Goal: Task Accomplishment & Management: Manage account settings

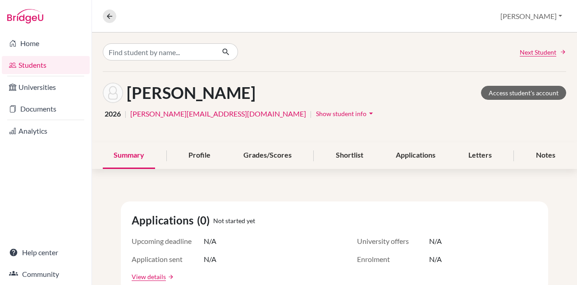
click at [53, 113] on link "Documents" at bounding box center [46, 109] width 88 height 18
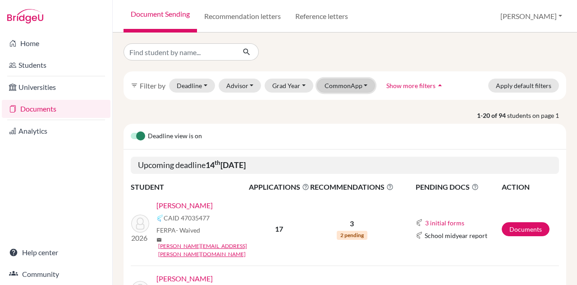
click at [345, 82] on button "CommonApp" at bounding box center [346, 85] width 59 height 14
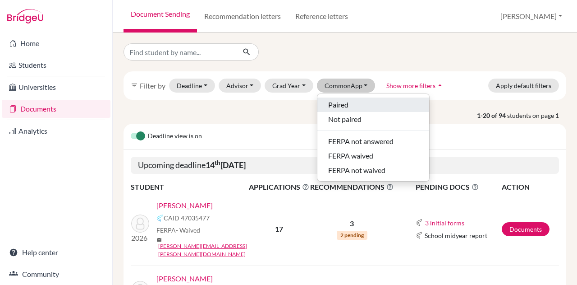
click at [344, 102] on span "Paired" at bounding box center [338, 104] width 20 height 11
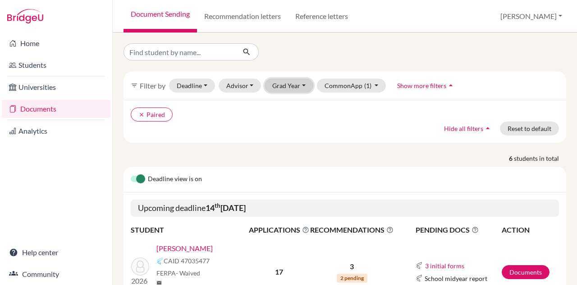
click at [290, 81] on button "Grad Year" at bounding box center [289, 85] width 49 height 14
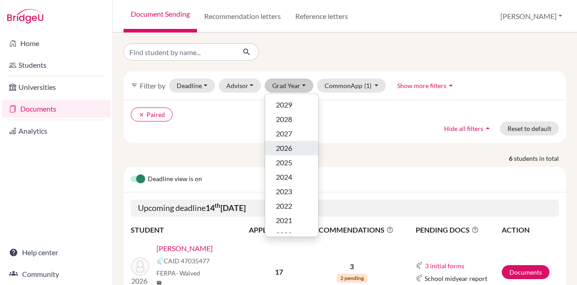
click at [284, 146] on span "2026" at bounding box center [284, 148] width 16 height 11
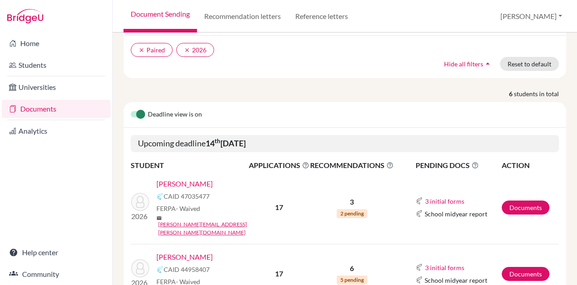
scroll to position [66, 0]
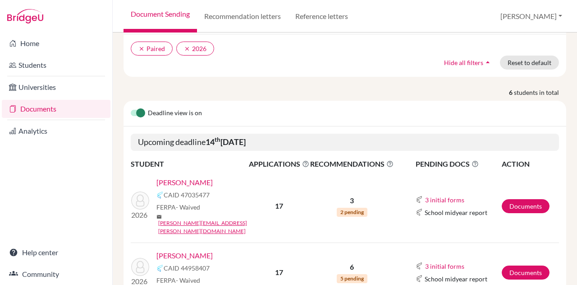
click at [192, 180] on link "[PERSON_NAME]" at bounding box center [185, 182] width 56 height 11
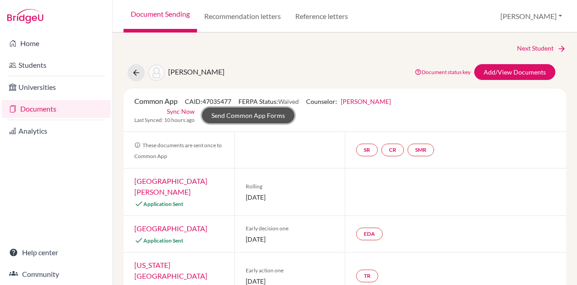
click at [255, 113] on link "Send Common App Forms" at bounding box center [248, 115] width 92 height 16
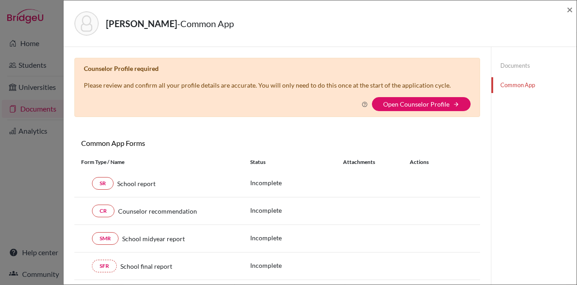
click at [399, 104] on link "Open Counselor Profile" at bounding box center [416, 104] width 66 height 8
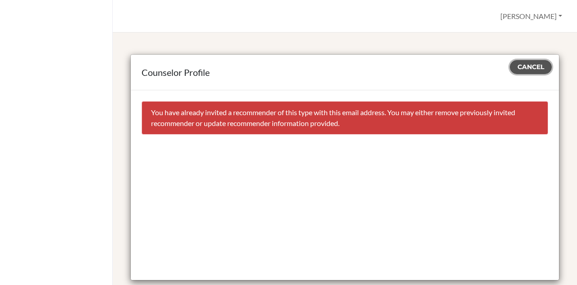
click at [530, 70] on span "Cancel" at bounding box center [531, 67] width 27 height 8
click at [518, 65] on span "Cancel" at bounding box center [531, 67] width 27 height 8
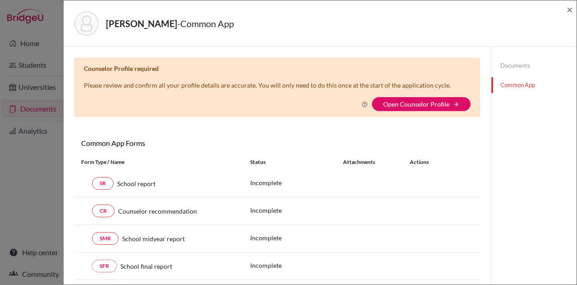
click at [507, 65] on link "Documents" at bounding box center [534, 66] width 85 height 16
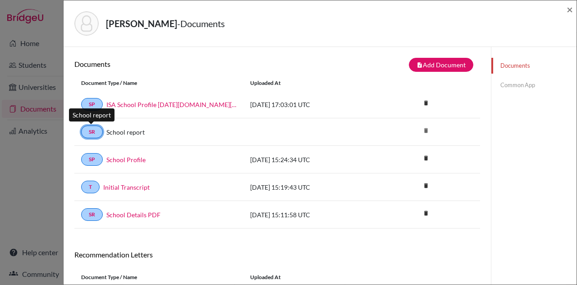
click at [92, 127] on link "SR" at bounding box center [92, 131] width 22 height 13
click at [568, 10] on span "×" at bounding box center [570, 9] width 6 height 13
